Goal: Check status: Check status

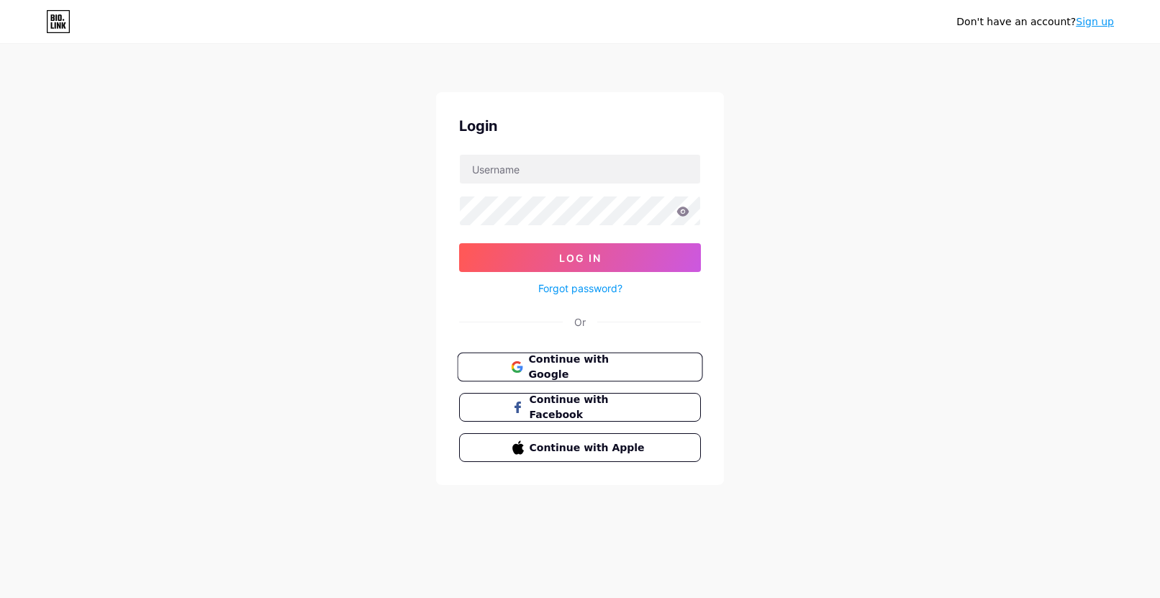
click at [592, 371] on span "Continue with Google" at bounding box center [588, 367] width 120 height 31
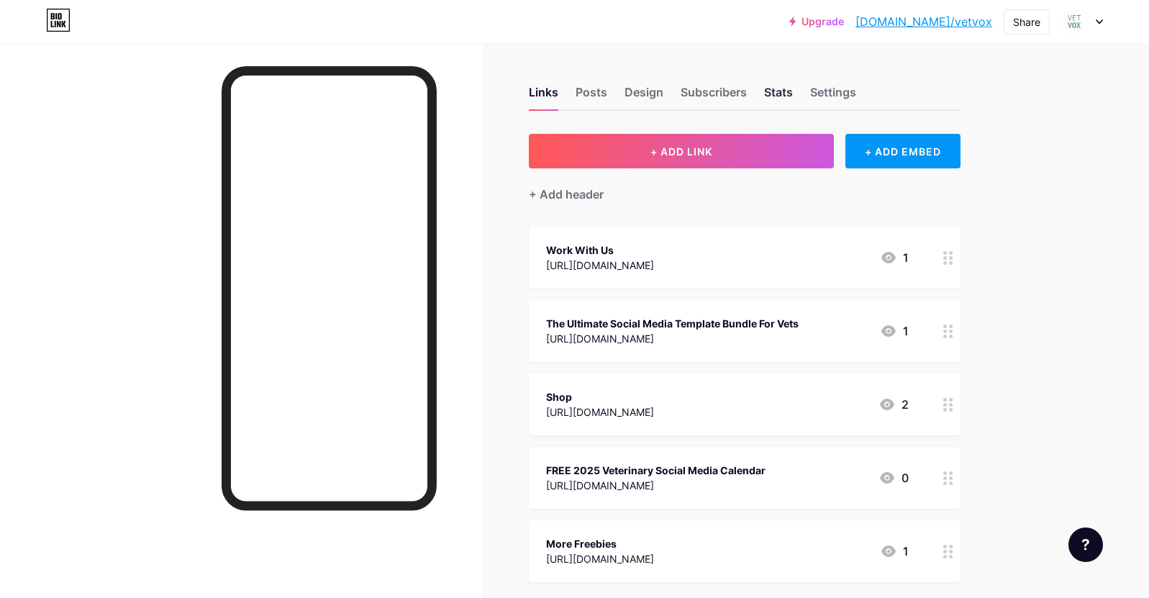
click at [790, 92] on div "Stats" at bounding box center [778, 96] width 29 height 26
